Goal: Communication & Community: Answer question/provide support

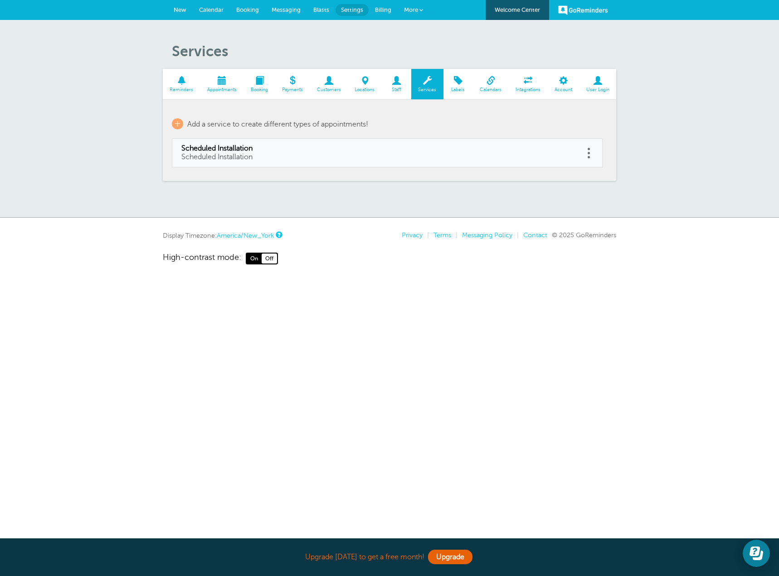
click at [294, 6] on link "Messaging" at bounding box center [286, 10] width 42 height 20
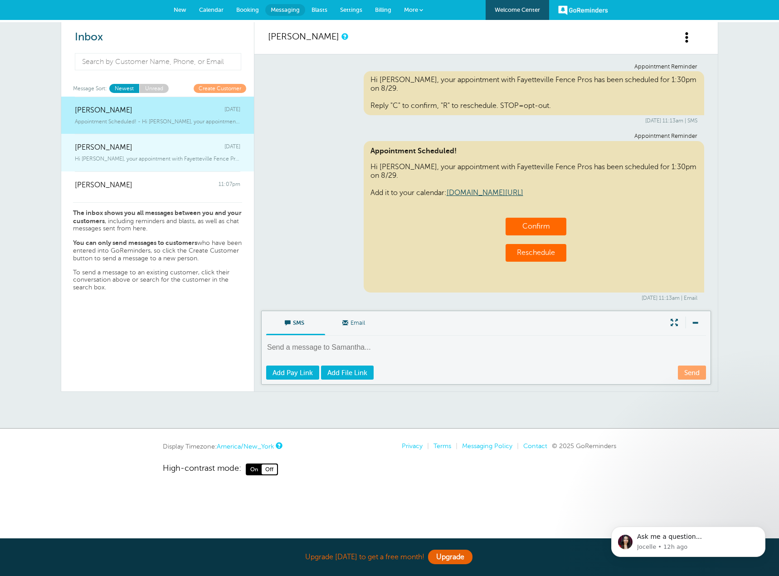
click at [165, 155] on div "Hi [PERSON_NAME], your appointment with Fayetteville Fence Pros has been schedu…" at bounding box center [158, 157] width 166 height 10
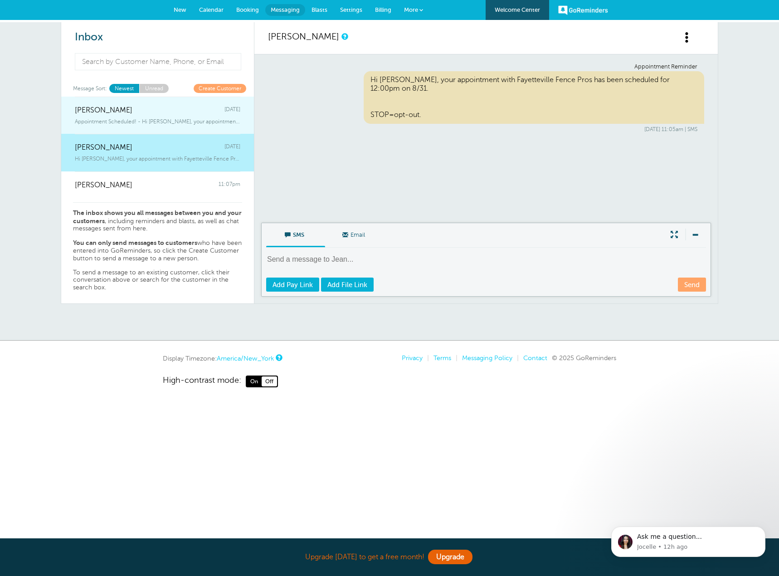
click at [166, 118] on span "Appointment Scheduled! - Hi [PERSON_NAME], your appointment with Fayetteville F…" at bounding box center [158, 121] width 166 height 6
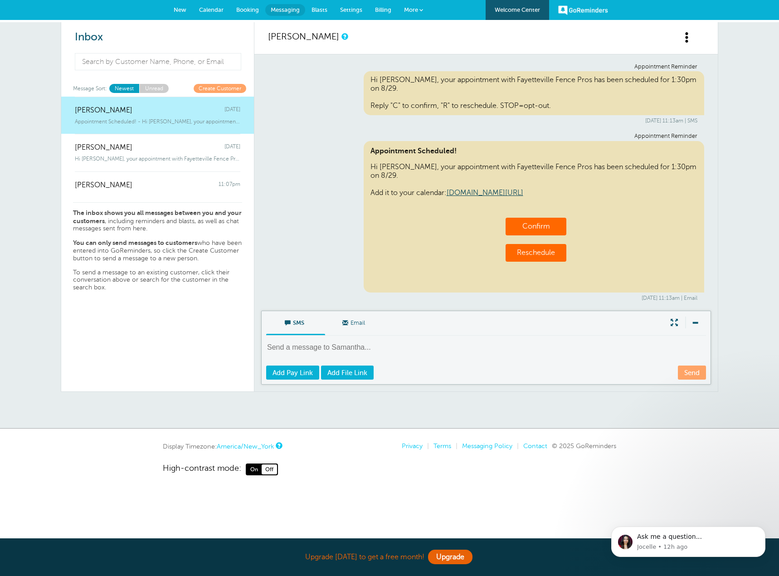
click at [519, 226] on td "Confirm" at bounding box center [536, 227] width 61 height 18
click at [408, 356] on textarea at bounding box center [487, 354] width 442 height 22
click at [543, 225] on link "Confirm" at bounding box center [537, 226] width 28 height 8
drag, startPoint x: 360, startPoint y: 324, endPoint x: 355, endPoint y: 327, distance: 5.7
click at [360, 324] on span "Email" at bounding box center [354, 322] width 45 height 22
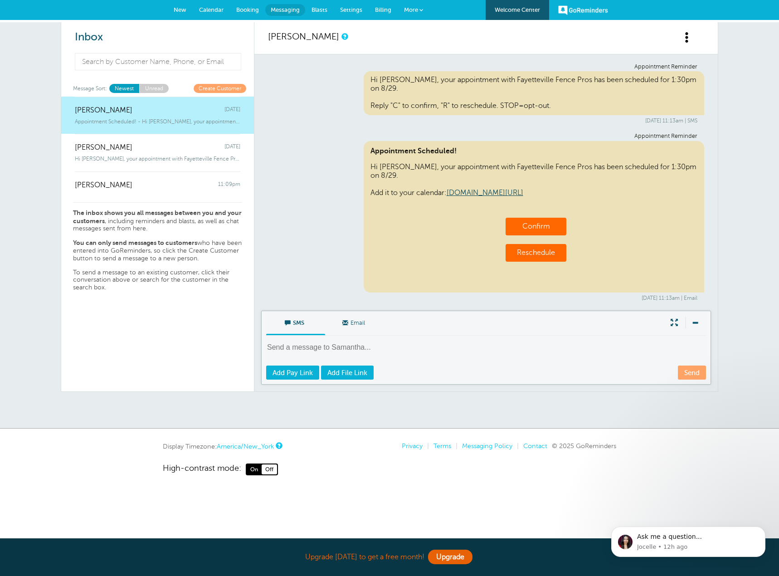
click at [0, 0] on input "Email" at bounding box center [0, 0] width 0 height 0
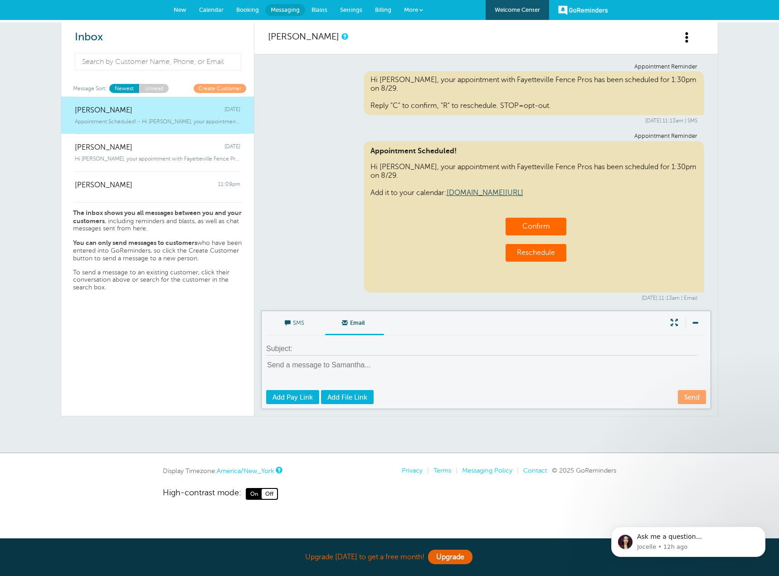
click at [301, 325] on span "SMS" at bounding box center [295, 322] width 45 height 22
click at [0, 0] on input "SMS" at bounding box center [0, 0] width 0 height 0
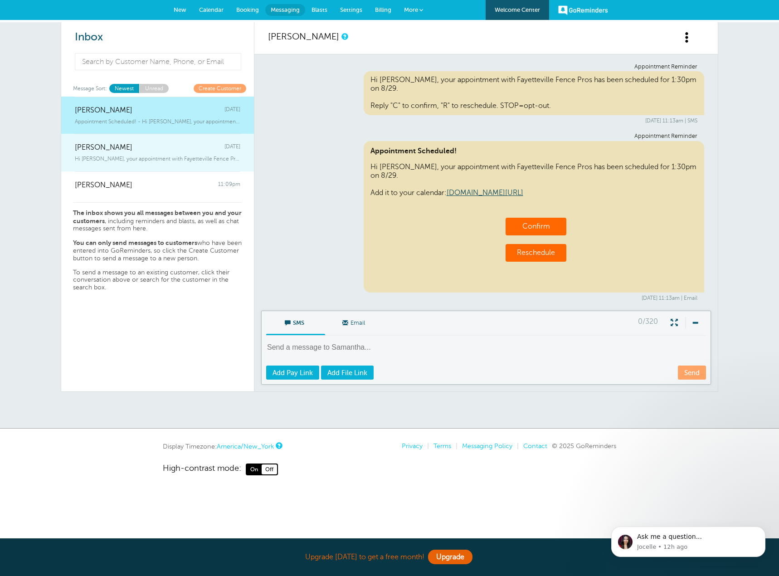
click at [172, 157] on span "Hi [PERSON_NAME], your appointment with Fayetteville Fence Pros has been schedu…" at bounding box center [158, 159] width 166 height 6
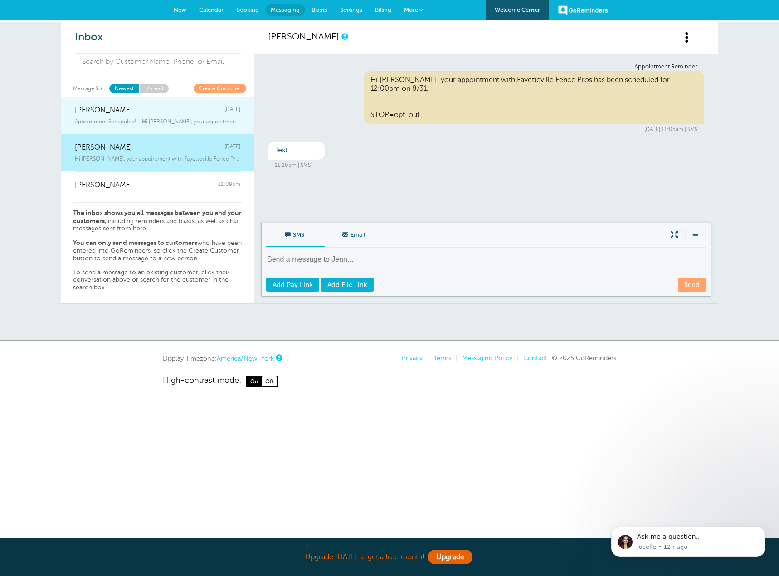
click at [143, 123] on span "Appointment Scheduled! - Hi [PERSON_NAME], your appointment with Fayetteville F…" at bounding box center [158, 121] width 166 height 6
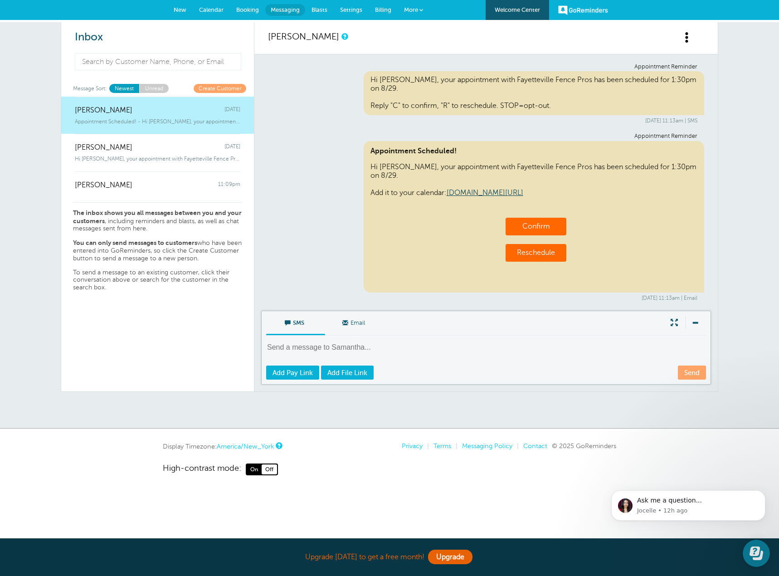
click at [170, 83] on div "Inbox Message Sort: Newest Unread Create Customer [PERSON_NAME] [DATE] Appointm…" at bounding box center [157, 206] width 193 height 369
click at [155, 88] on link "Unread" at bounding box center [153, 88] width 29 height 9
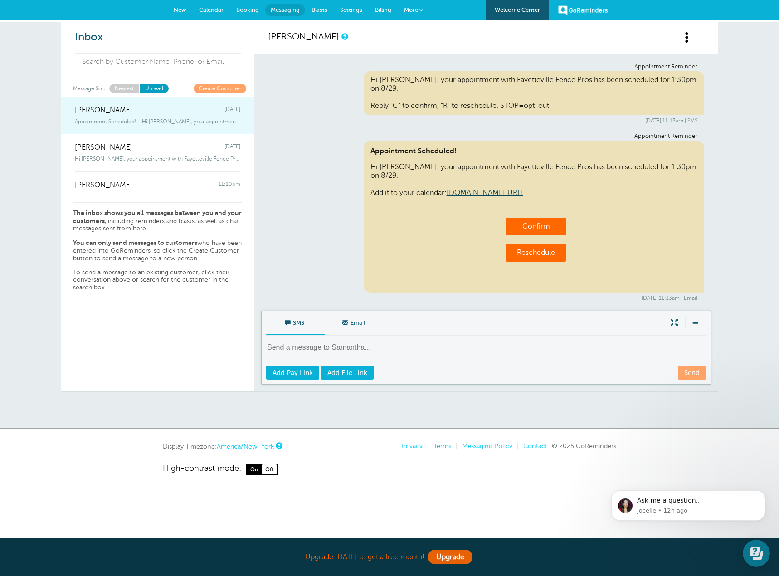
click at [116, 113] on span "[PERSON_NAME]" at bounding box center [104, 110] width 58 height 9
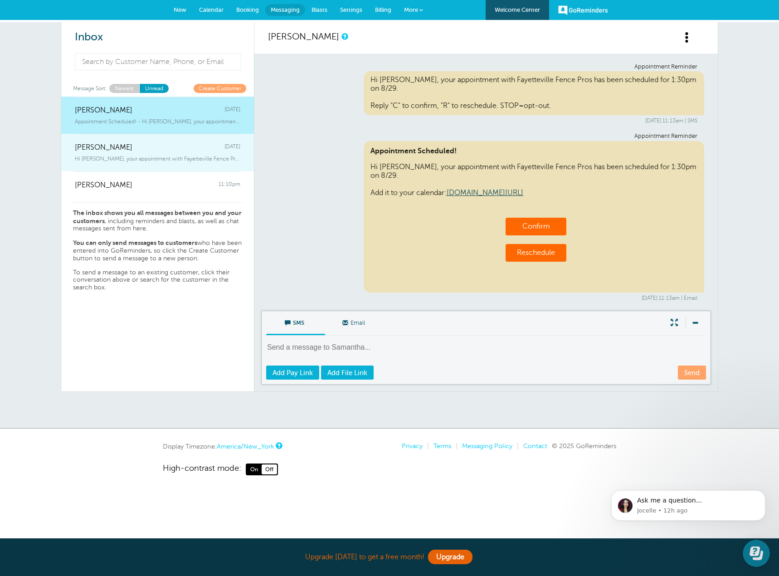
click at [90, 163] on link "[PERSON_NAME] [DATE] Hi [PERSON_NAME], your appointment with Fayetteville Fence…" at bounding box center [157, 153] width 193 height 38
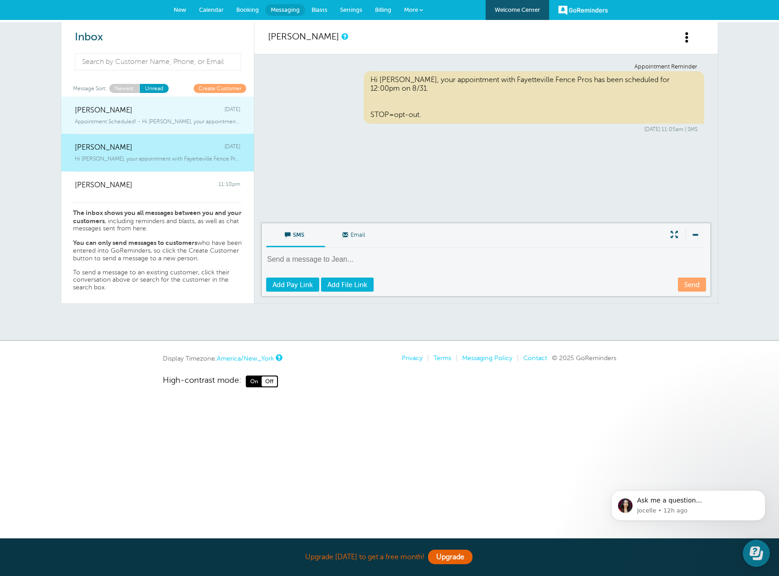
click at [116, 121] on span "Appointment Scheduled! - Hi [PERSON_NAME], your appointment with Fayetteville F…" at bounding box center [158, 121] width 166 height 6
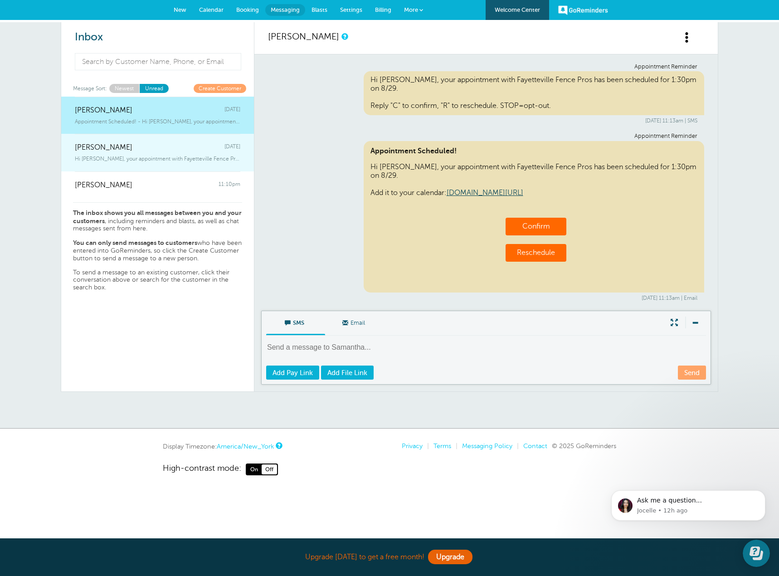
click at [186, 161] on span "Hi [PERSON_NAME], your appointment with Fayetteville Fence Pros has been schedu…" at bounding box center [158, 159] width 166 height 6
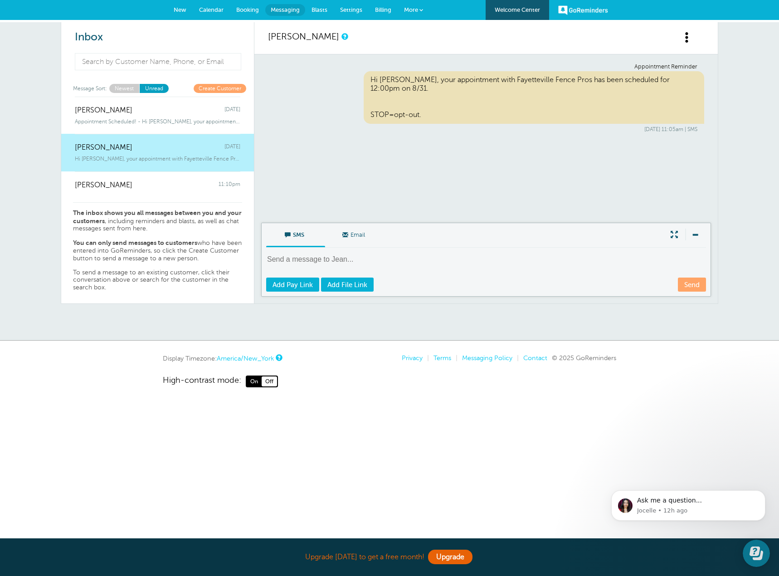
click at [318, 258] on textarea at bounding box center [487, 265] width 442 height 22
type textarea "y"
type textarea "test"
click at [682, 286] on link "Send" at bounding box center [692, 285] width 28 height 14
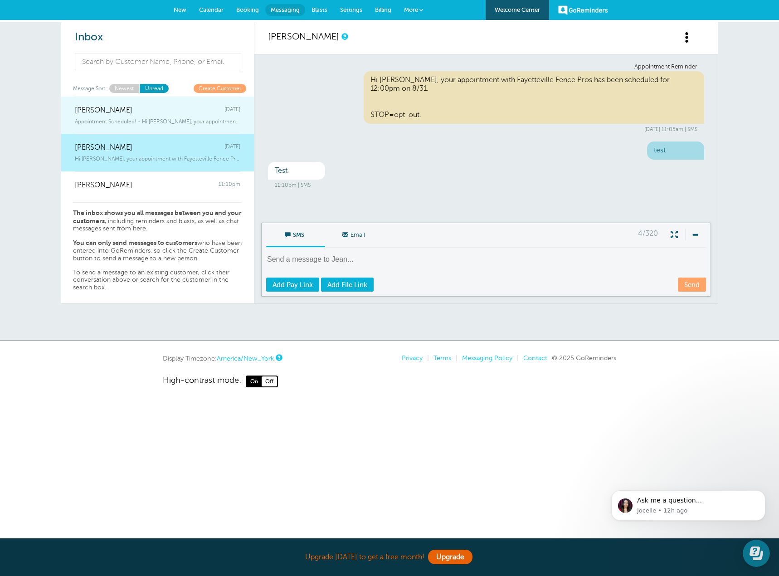
click at [183, 121] on span "Appointment Scheduled! - Hi [PERSON_NAME], your appointment with Fayetteville F…" at bounding box center [158, 121] width 166 height 6
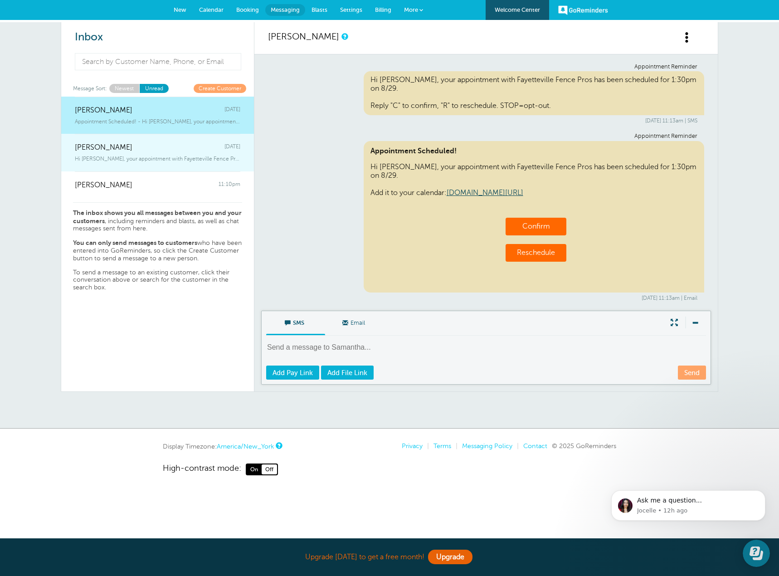
click at [122, 151] on div "[PERSON_NAME] [DATE]" at bounding box center [158, 143] width 166 height 18
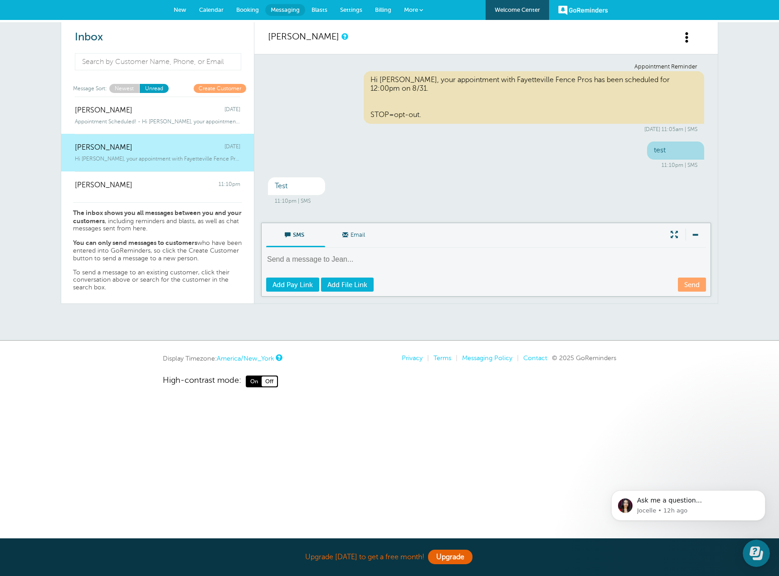
click at [117, 88] on link "Newest" at bounding box center [124, 88] width 30 height 9
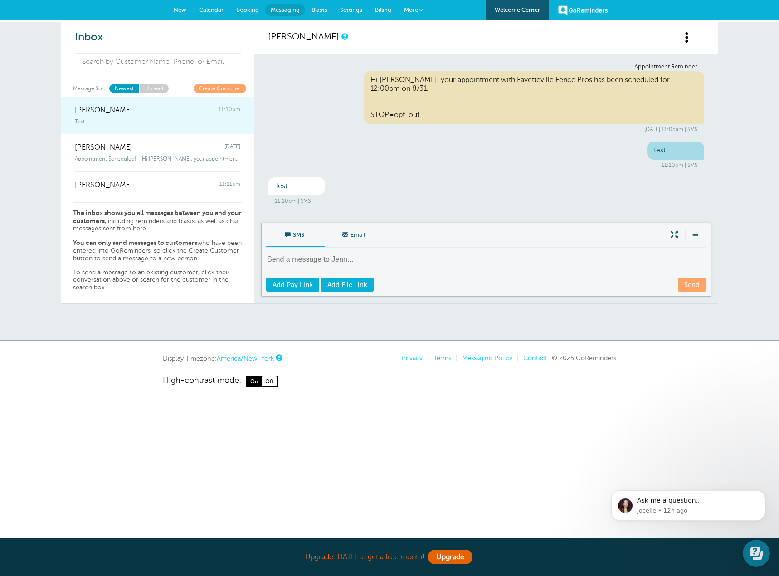
click at [169, 121] on div "Test" at bounding box center [158, 120] width 166 height 10
